Goal: Use online tool/utility: Use online tool/utility

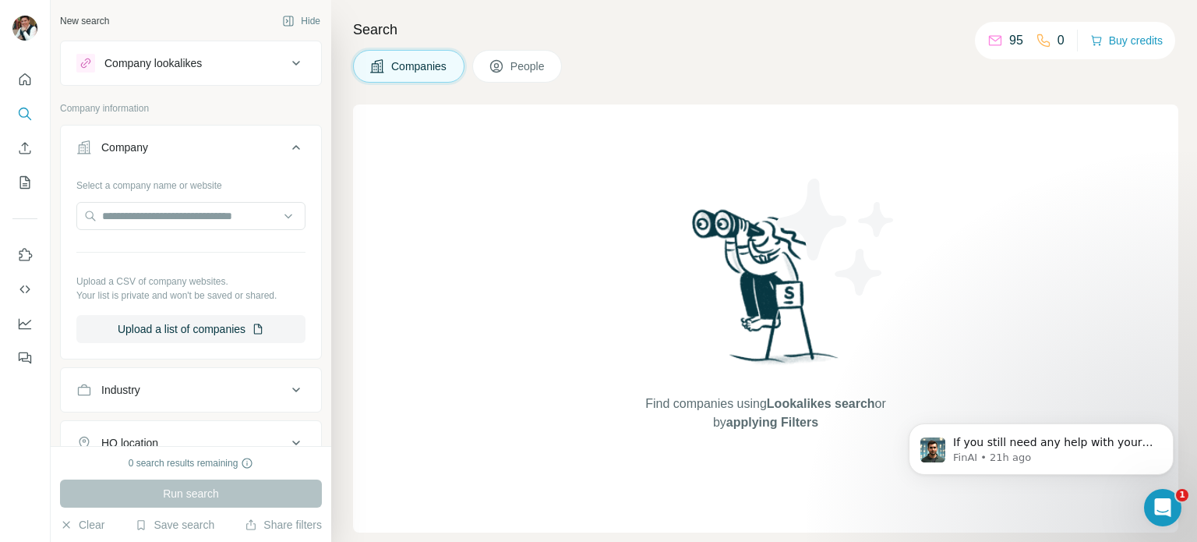
drag, startPoint x: 198, startPoint y: 78, endPoint x: 140, endPoint y: 83, distance: 57.9
click at [140, 83] on div "Company lookalikes" at bounding box center [191, 63] width 262 height 45
click at [131, 73] on button "Company lookalikes" at bounding box center [191, 62] width 260 height 37
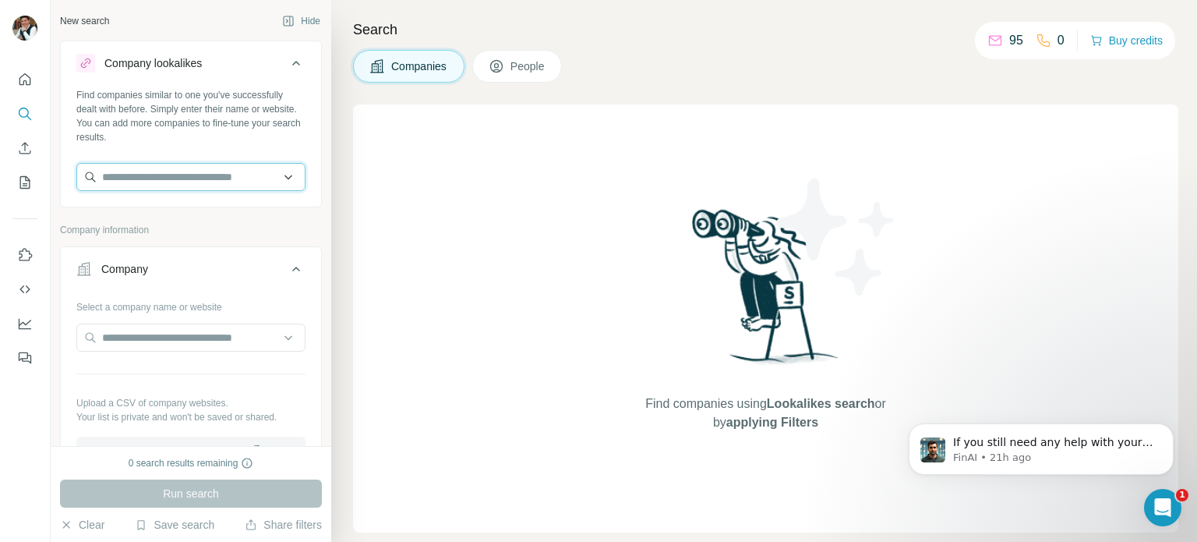
click at [166, 172] on input "text" at bounding box center [190, 177] width 229 height 28
type input "*"
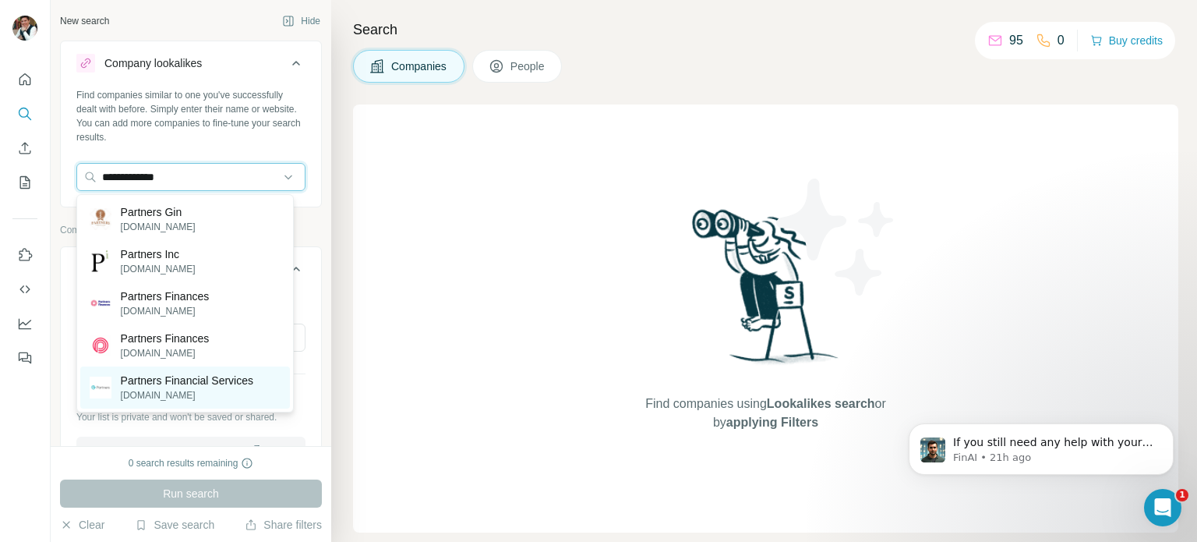
type input "**********"
click at [218, 385] on p "Partners Financial Services" at bounding box center [187, 381] width 133 height 16
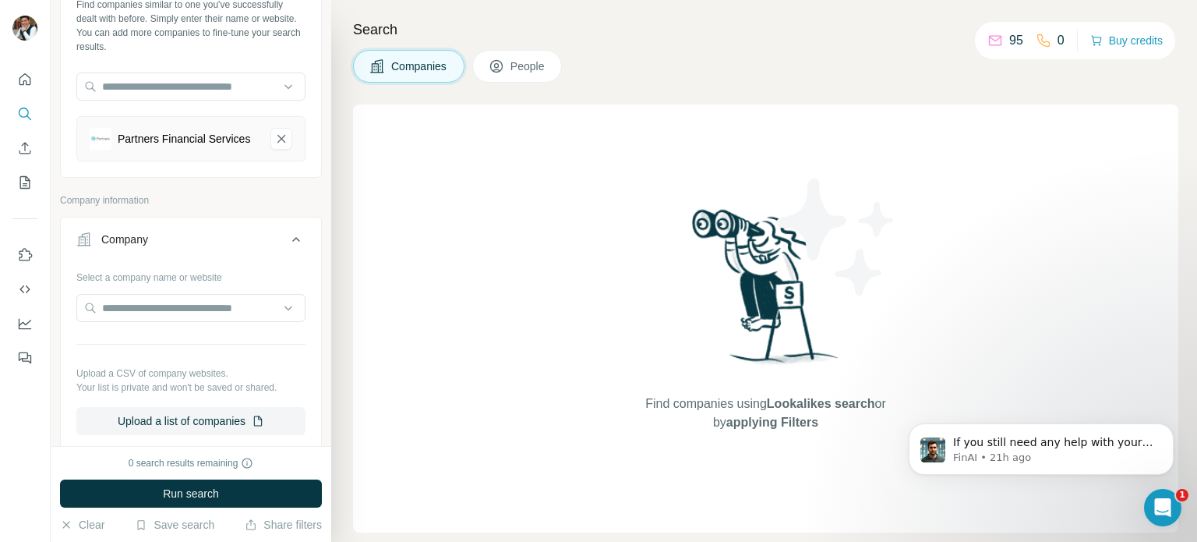
scroll to position [90, 0]
click at [206, 491] on span "Run search" at bounding box center [191, 494] width 56 height 16
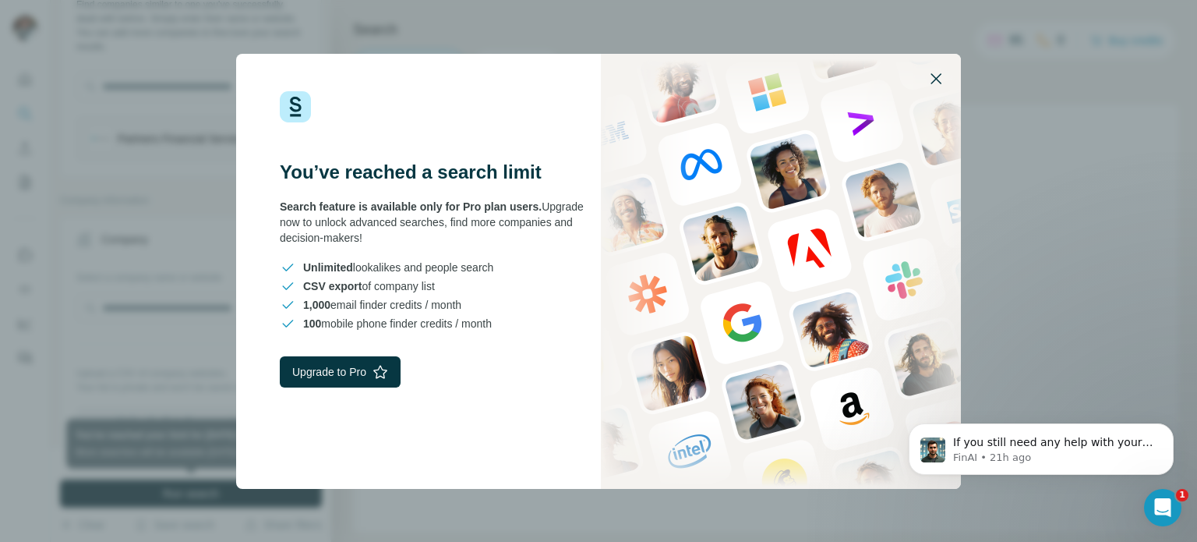
click at [932, 78] on icon "button" at bounding box center [936, 78] width 19 height 19
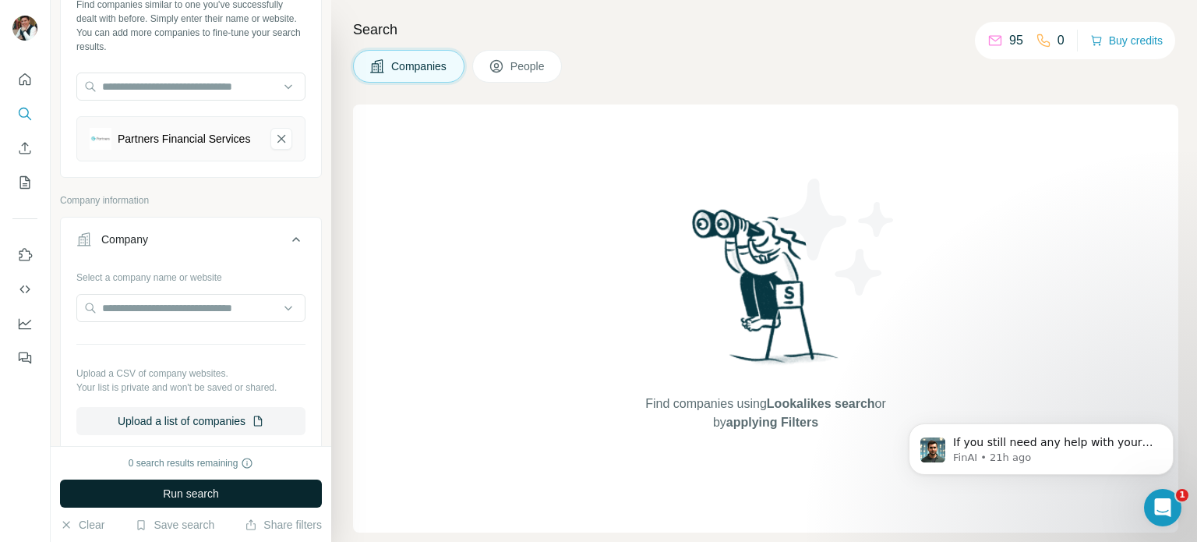
click at [192, 499] on span "Run search" at bounding box center [191, 494] width 56 height 16
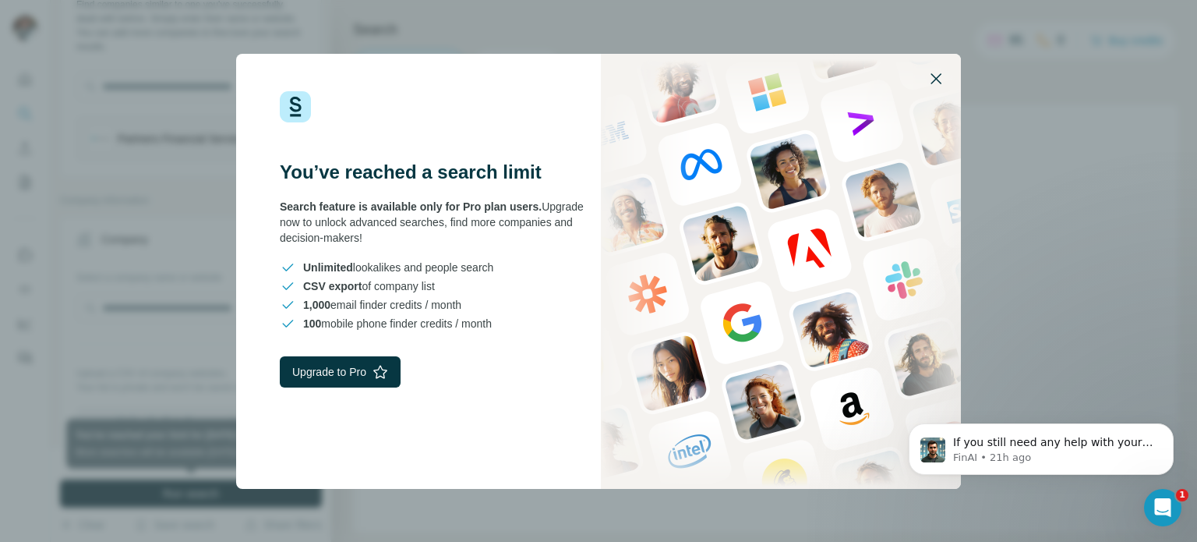
click at [935, 83] on icon "button" at bounding box center [936, 78] width 19 height 19
